Goal: Navigation & Orientation: Understand site structure

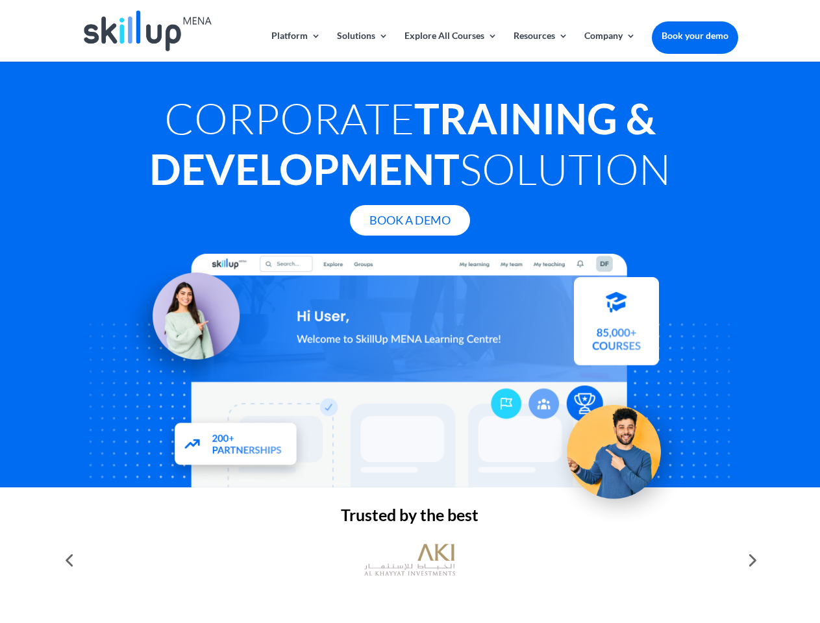
click at [410, 312] on div at bounding box center [410, 371] width 656 height 234
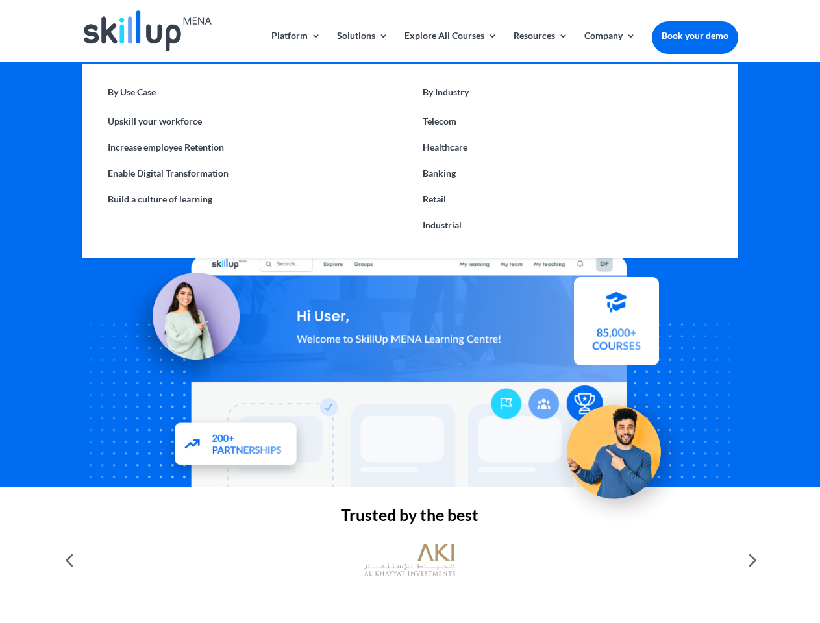
click at [362, 46] on link "Solutions" at bounding box center [362, 46] width 51 height 31
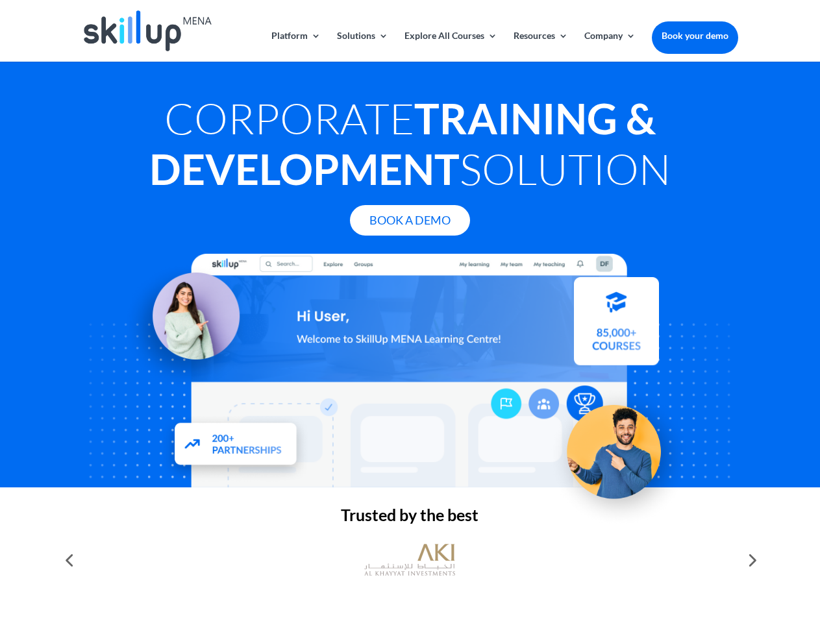
click at [450, 46] on link "Explore All Courses" at bounding box center [450, 46] width 93 height 31
click at [539, 46] on link "Resources" at bounding box center [540, 46] width 55 height 31
click at [609, 46] on link "Company" at bounding box center [609, 46] width 51 height 31
click at [410, 560] on img at bounding box center [409, 559] width 91 height 45
